Goal: Task Accomplishment & Management: Use online tool/utility

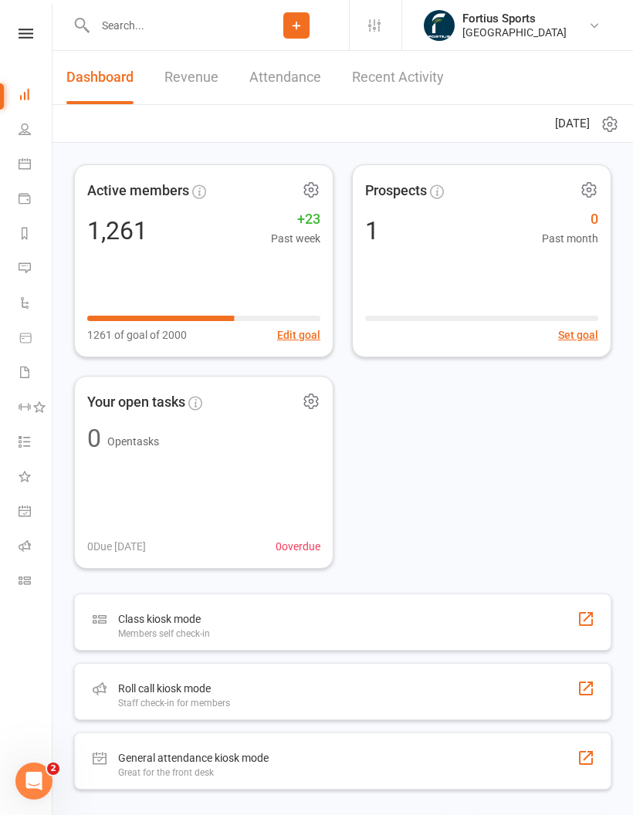
click at [22, 549] on icon at bounding box center [25, 546] width 12 height 12
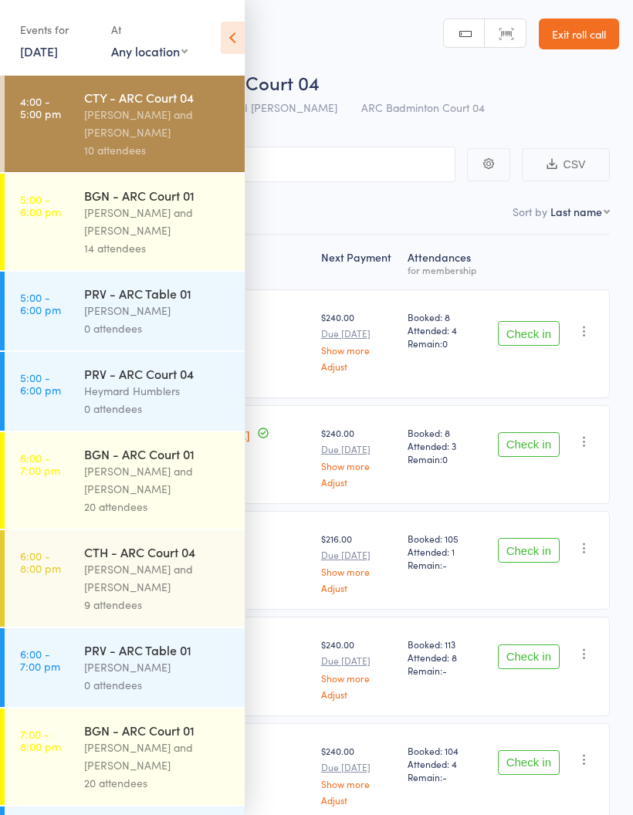
click at [144, 130] on div "Kathiravun Manivannan and Heymard Humblers" at bounding box center [157, 124] width 147 height 36
click at [163, 127] on div "Kathiravun Manivannan and Heymard Humblers" at bounding box center [157, 124] width 147 height 36
click at [170, 150] on div "10 attendees" at bounding box center [157, 150] width 147 height 18
click at [242, 43] on icon at bounding box center [233, 38] width 24 height 32
click at [170, 141] on div "Kathiravun Manivannan and Heymard Humblers" at bounding box center [157, 124] width 147 height 36
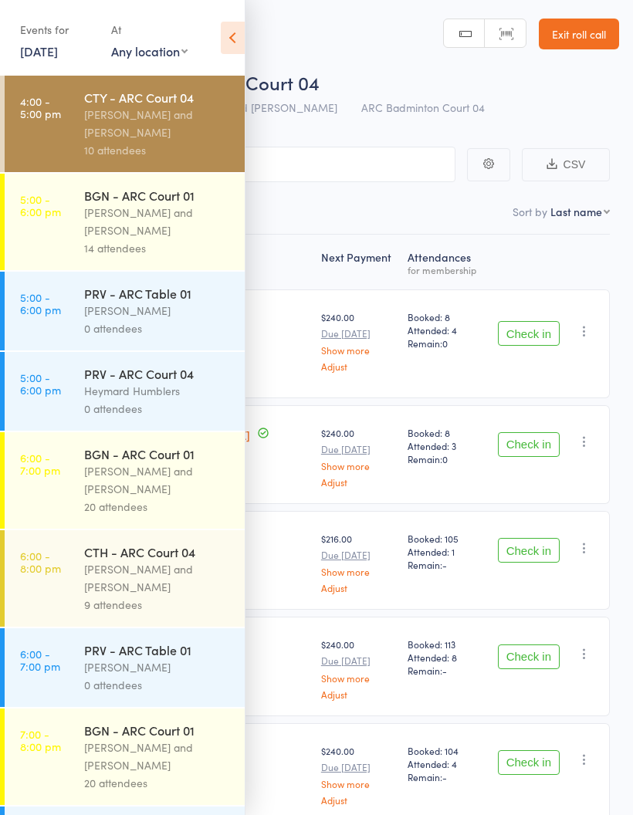
click at [171, 124] on div "Kathiravun Manivannan and Heymard Humblers" at bounding box center [157, 124] width 147 height 36
click at [229, 40] on icon at bounding box center [233, 38] width 24 height 32
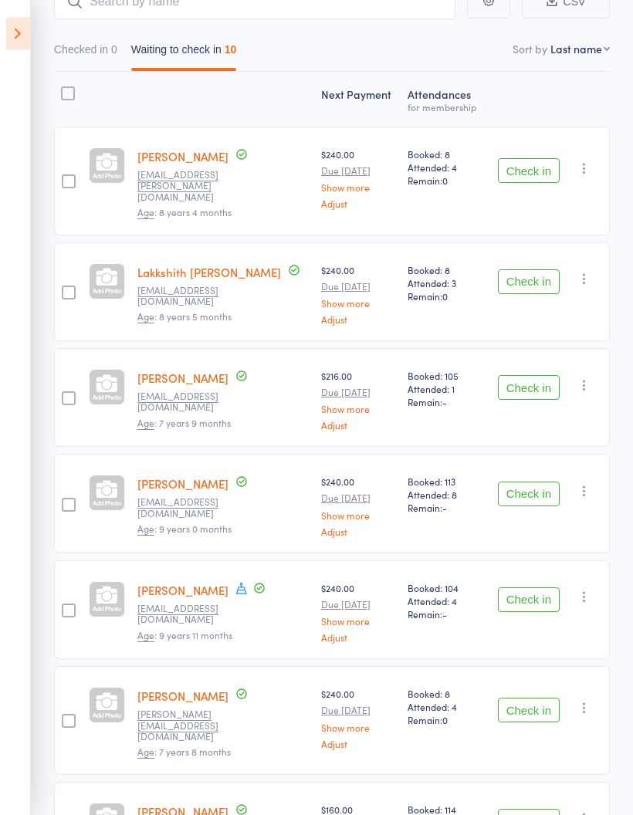
scroll to position [163, 0]
click at [530, 170] on button "Check in" at bounding box center [529, 170] width 62 height 25
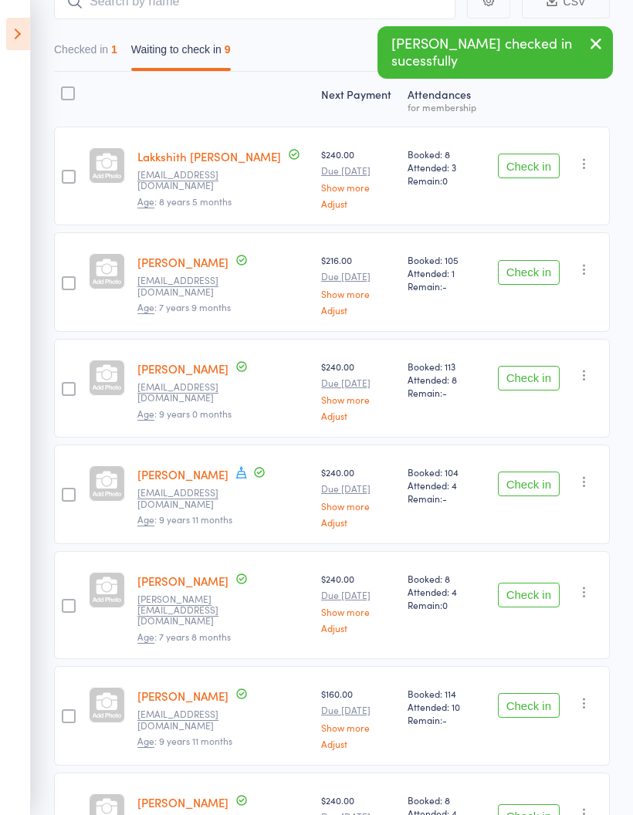
click at [533, 170] on button "Check in" at bounding box center [529, 166] width 62 height 25
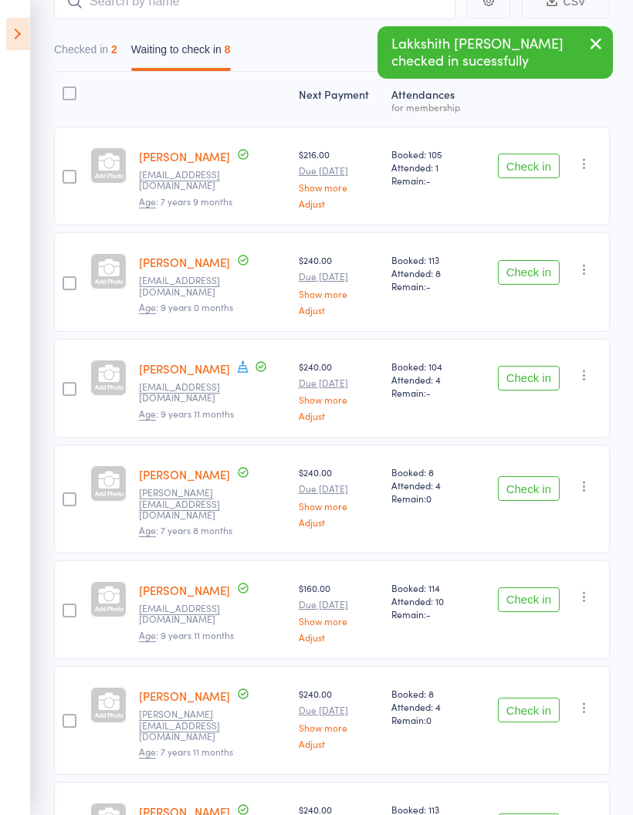
click at [516, 164] on button "Check in" at bounding box center [529, 166] width 62 height 25
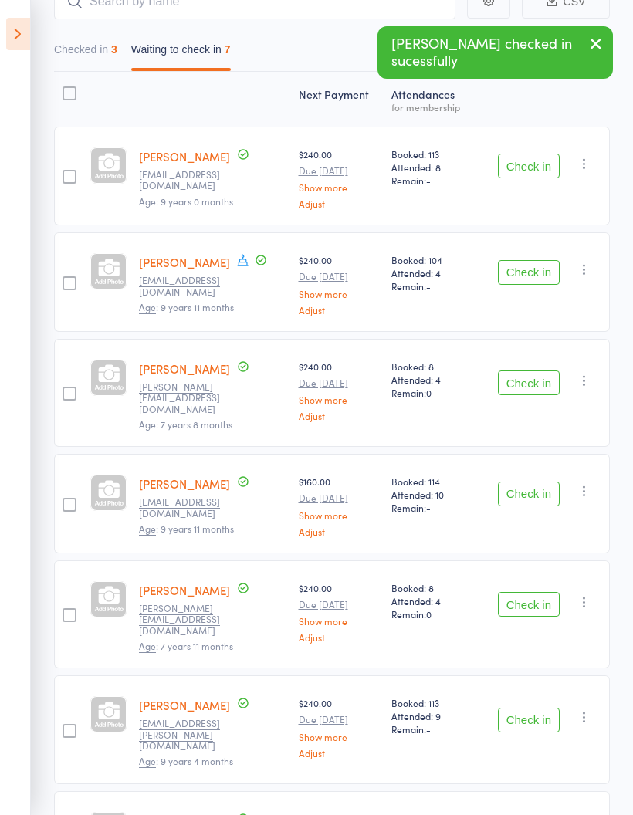
click at [526, 170] on button "Check in" at bounding box center [529, 166] width 62 height 25
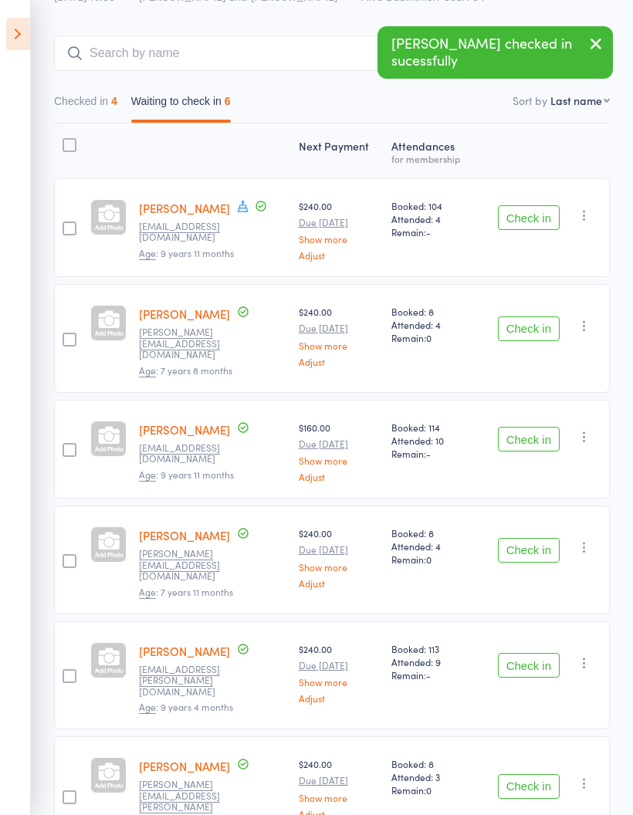
click at [527, 218] on button "Check in" at bounding box center [529, 217] width 62 height 25
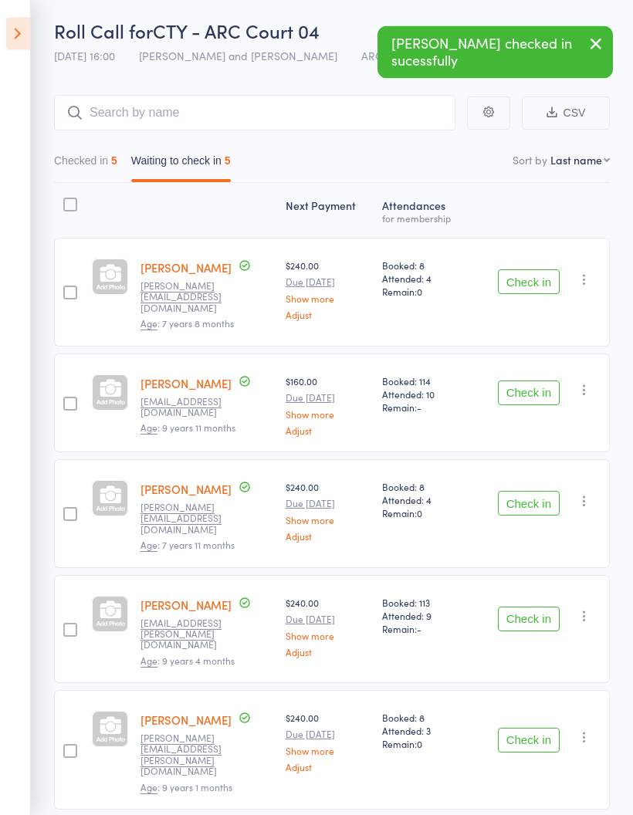
scroll to position [67, 0]
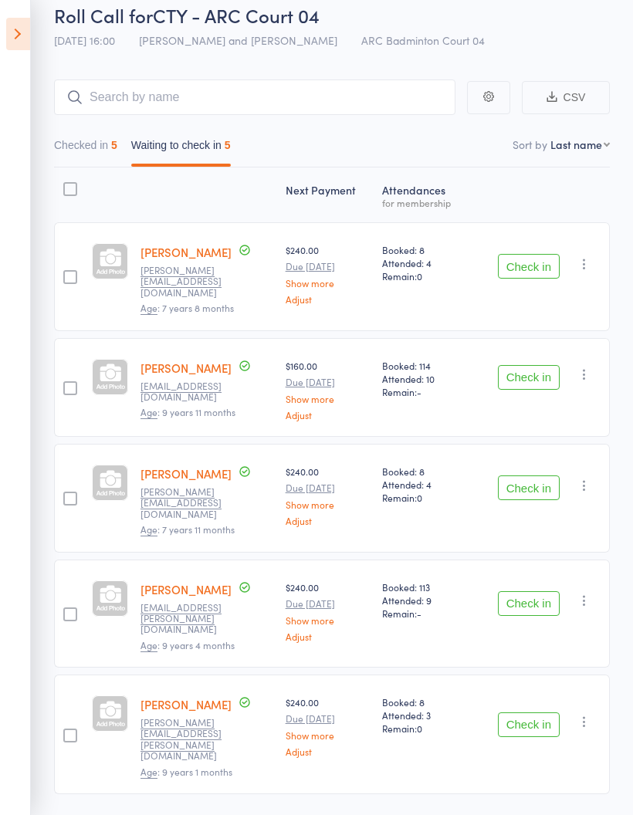
click at [523, 479] on button "Check in" at bounding box center [529, 488] width 62 height 25
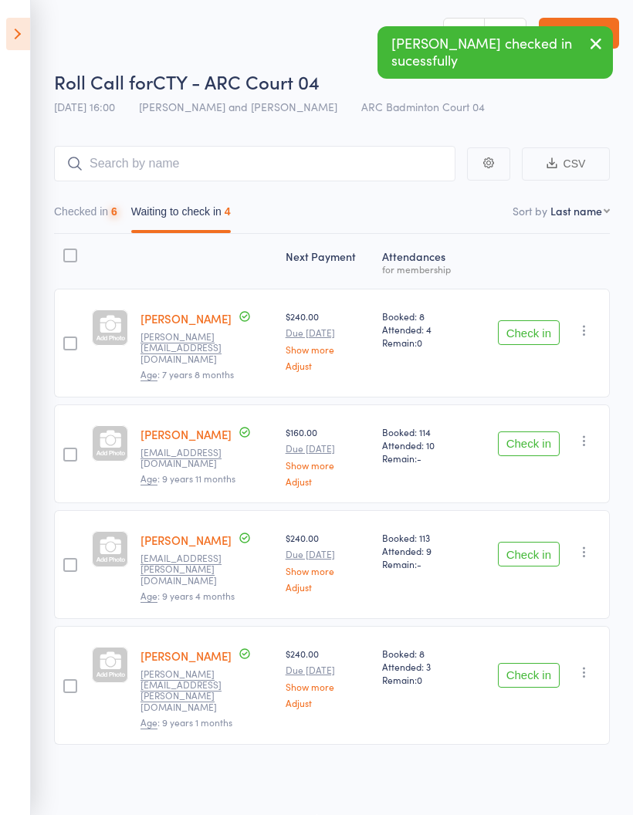
scroll to position [11, 0]
click at [518, 542] on button "Check in" at bounding box center [529, 554] width 62 height 25
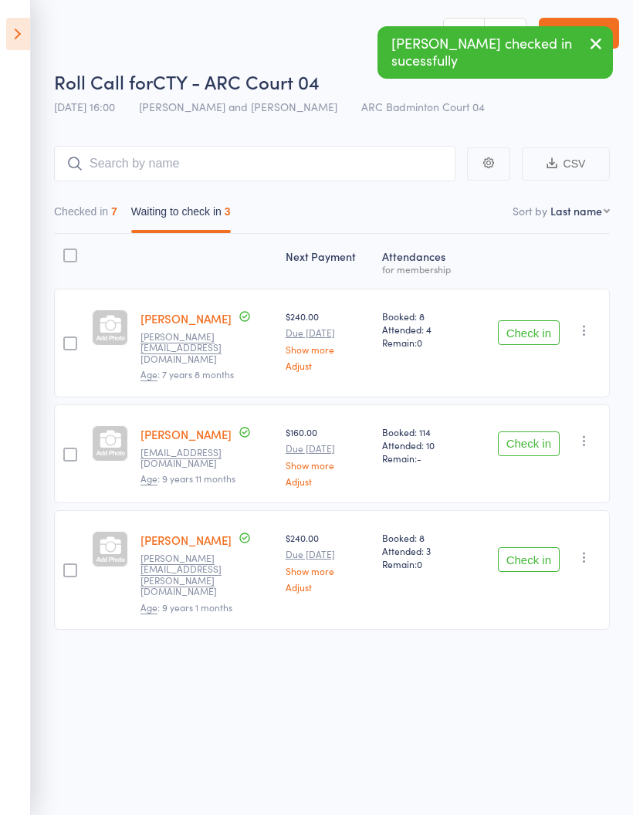
click at [534, 547] on button "Check in" at bounding box center [529, 559] width 62 height 25
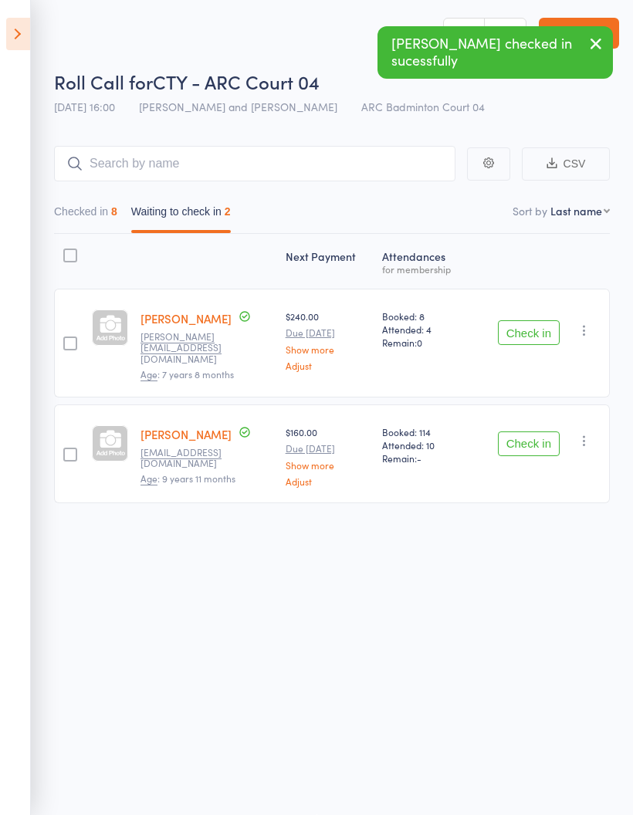
click at [103, 210] on button "Checked in 8" at bounding box center [85, 216] width 63 height 36
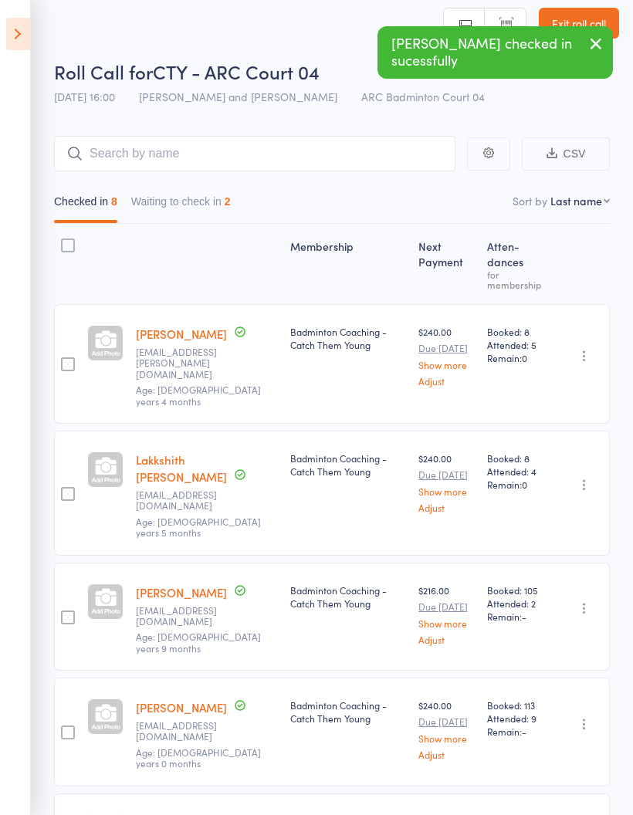
click at [198, 205] on button "Waiting to check in 2" at bounding box center [181, 206] width 100 height 36
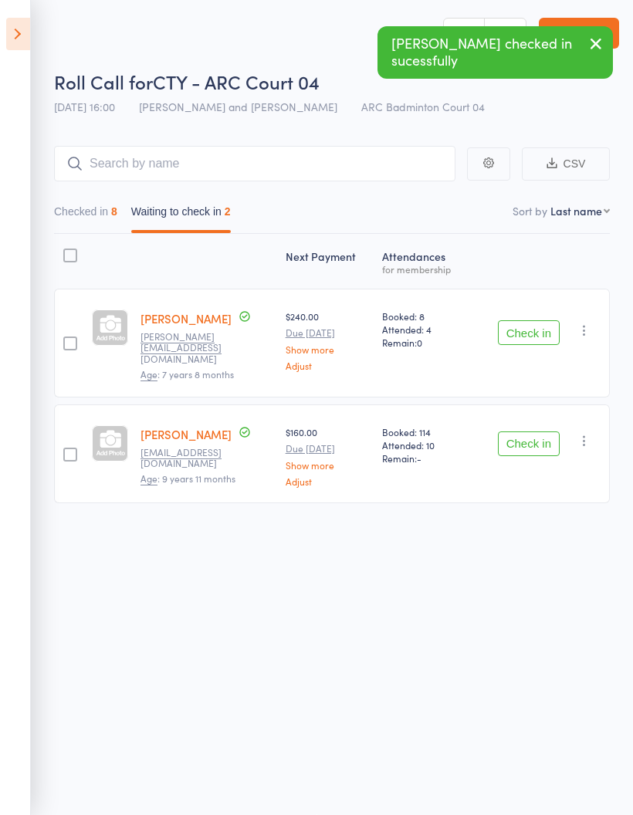
click at [582, 323] on icon "button" at bounding box center [584, 330] width 15 height 15
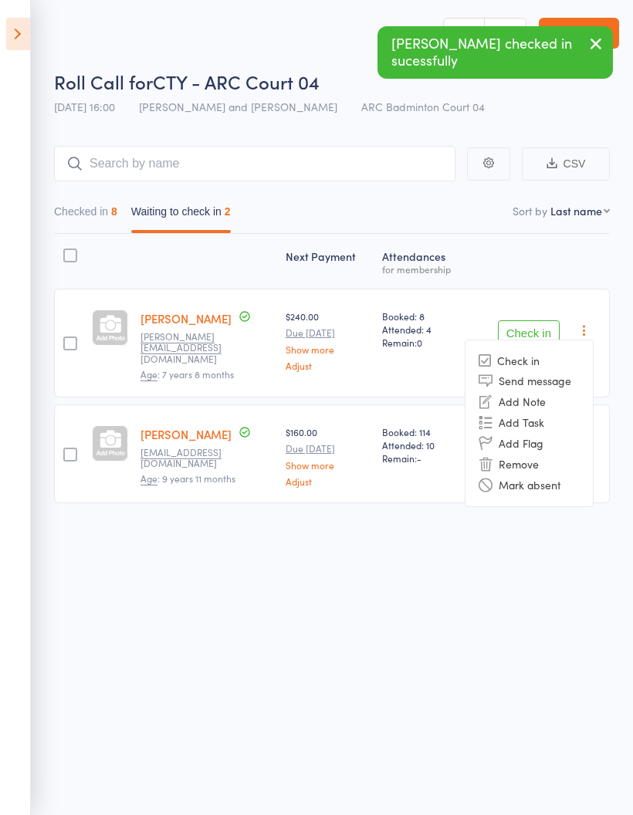
click at [557, 475] on li "Mark absent" at bounding box center [529, 485] width 127 height 21
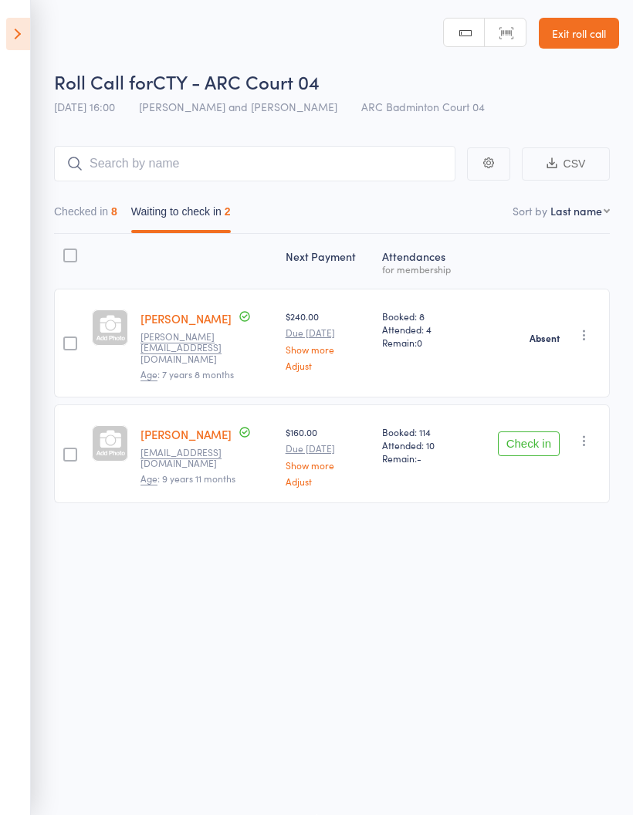
click at [587, 433] on icon "button" at bounding box center [584, 440] width 15 height 15
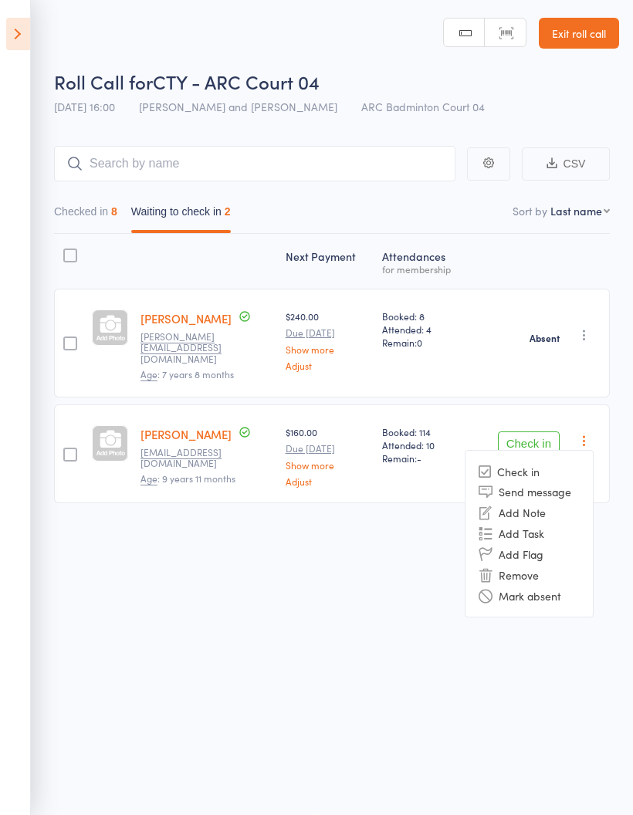
click at [557, 585] on li "Mark absent" at bounding box center [529, 595] width 127 height 21
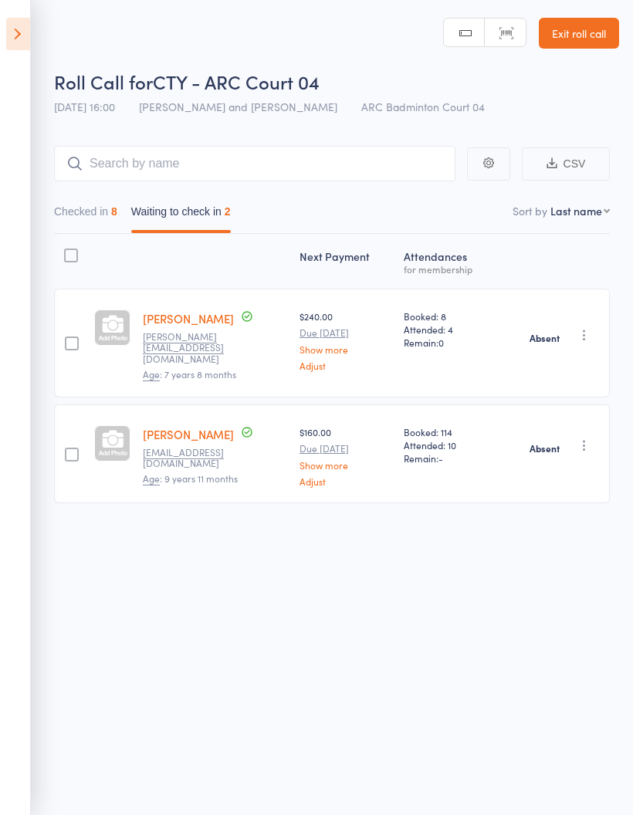
click at [98, 211] on button "Checked in 8" at bounding box center [85, 216] width 63 height 36
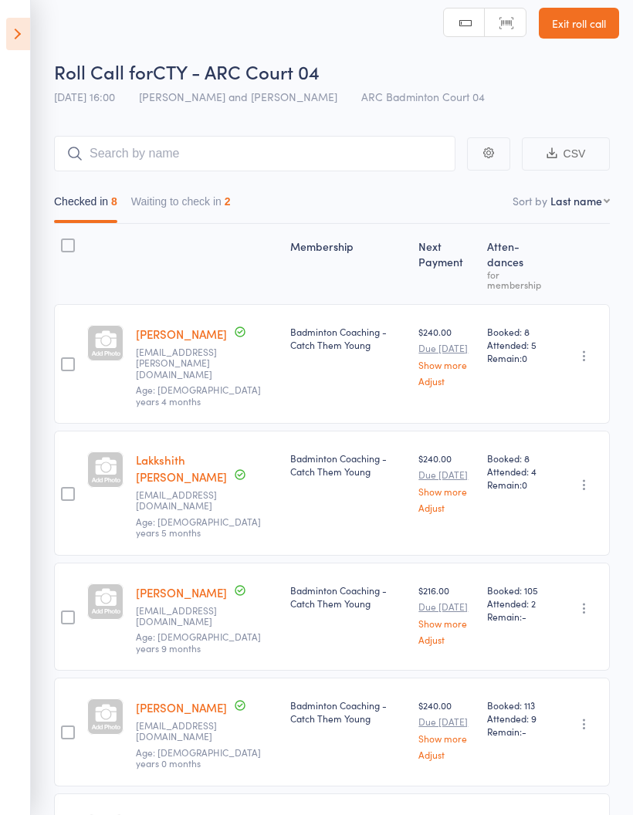
click at [191, 205] on button "Waiting to check in 2" at bounding box center [181, 206] width 100 height 36
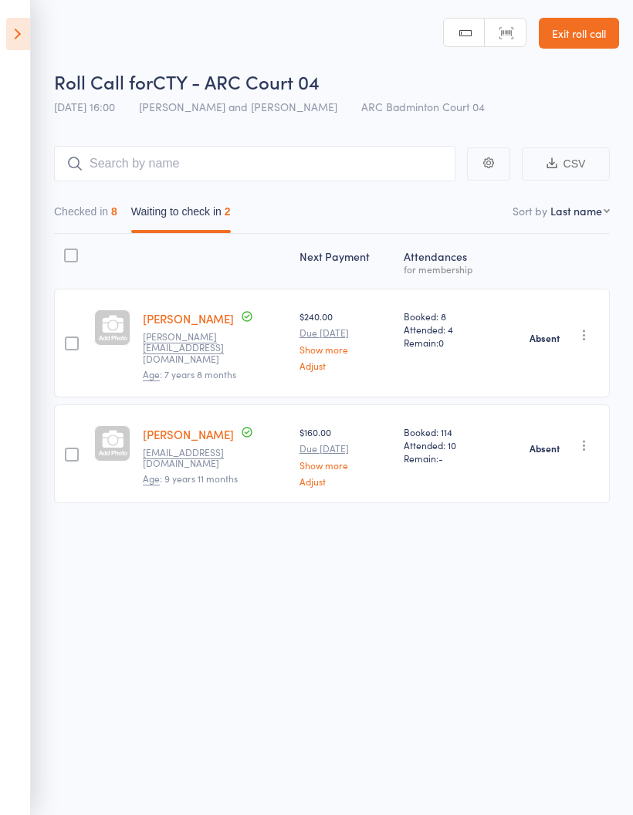
click at [103, 205] on button "Checked in 8" at bounding box center [85, 216] width 63 height 36
